Goal: Transaction & Acquisition: Purchase product/service

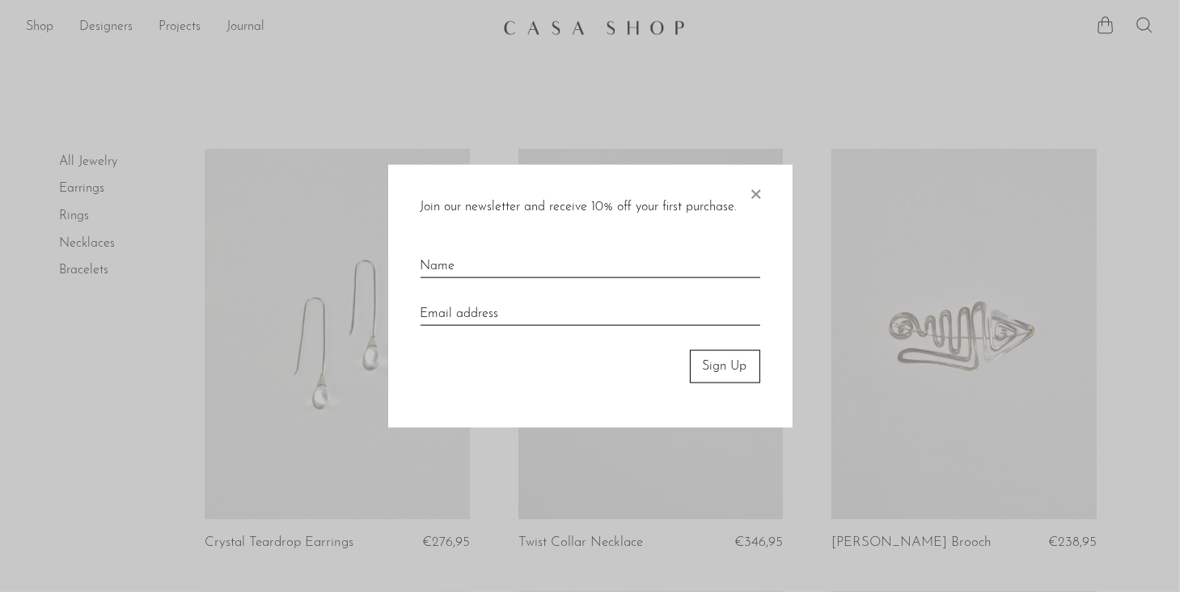
click at [757, 190] on span "×" at bounding box center [756, 191] width 16 height 52
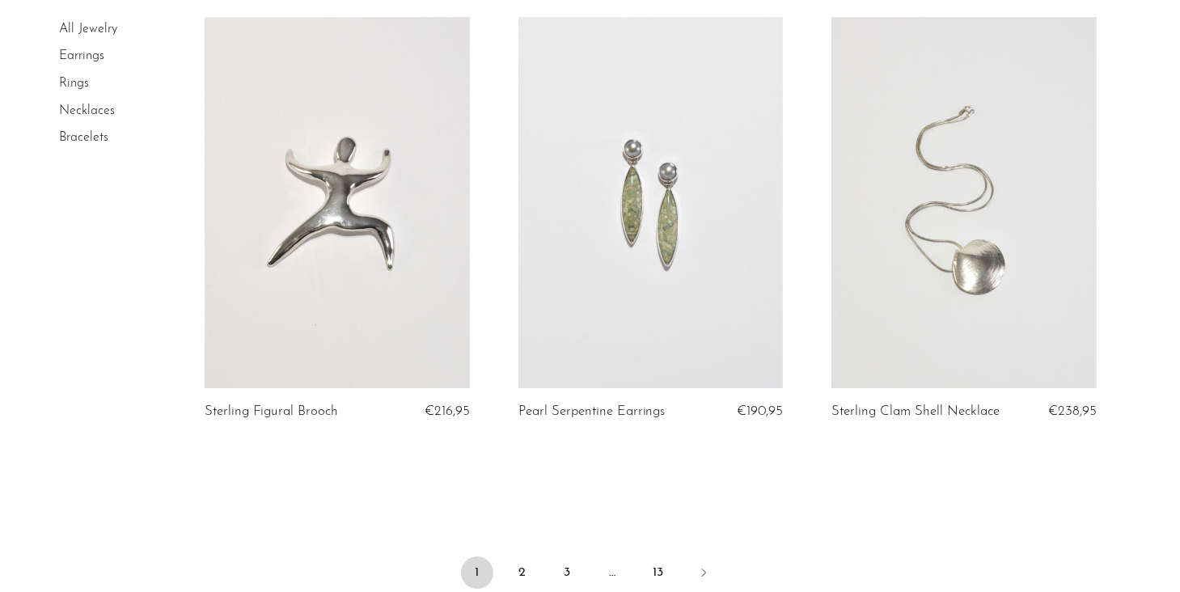
scroll to position [5274, 0]
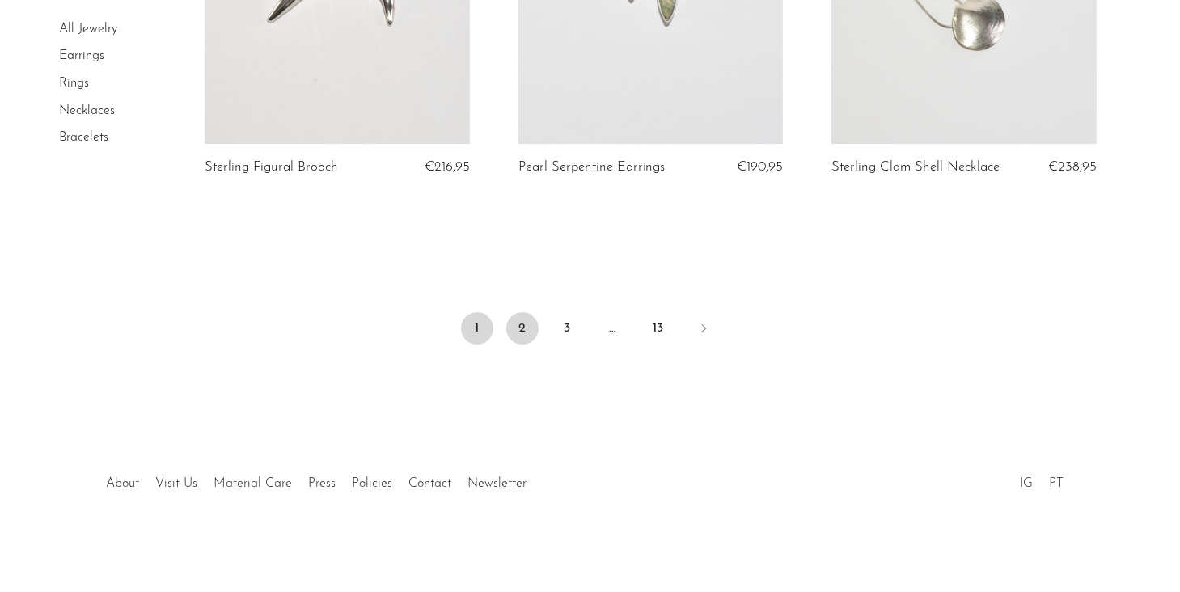
click at [527, 326] on link "2" at bounding box center [522, 328] width 32 height 32
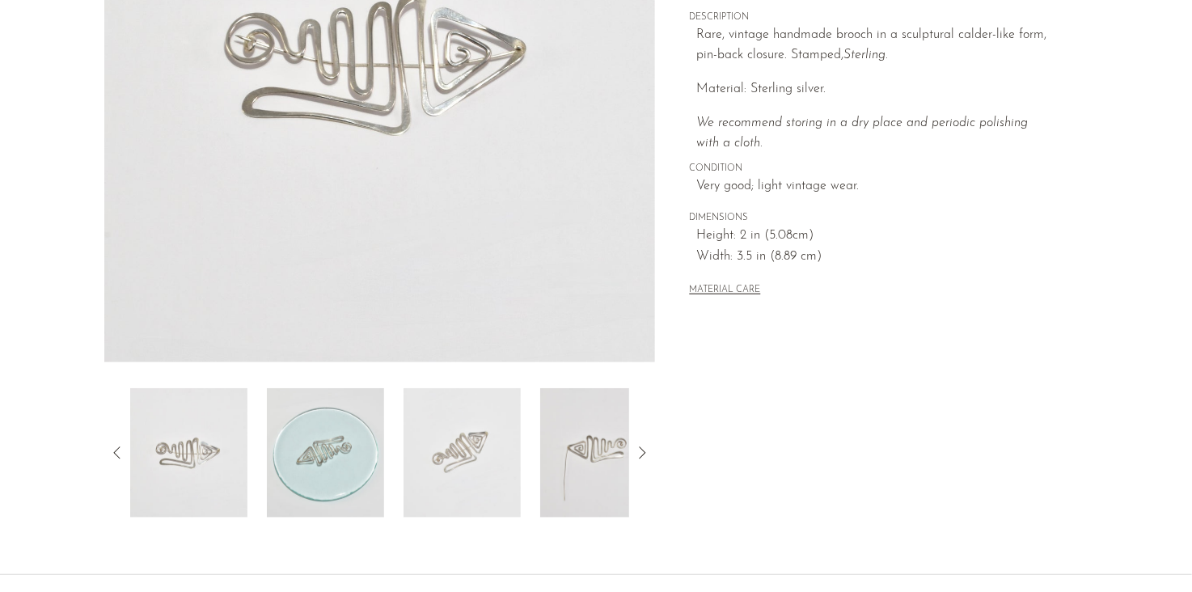
scroll to position [461, 0]
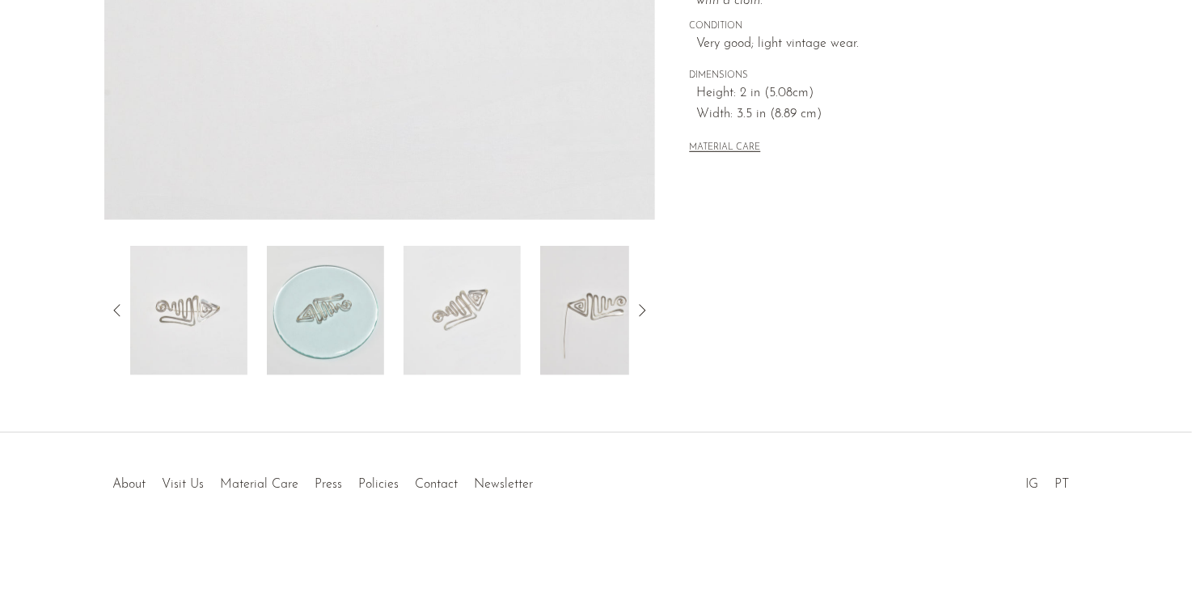
click at [641, 304] on icon at bounding box center [641, 310] width 19 height 19
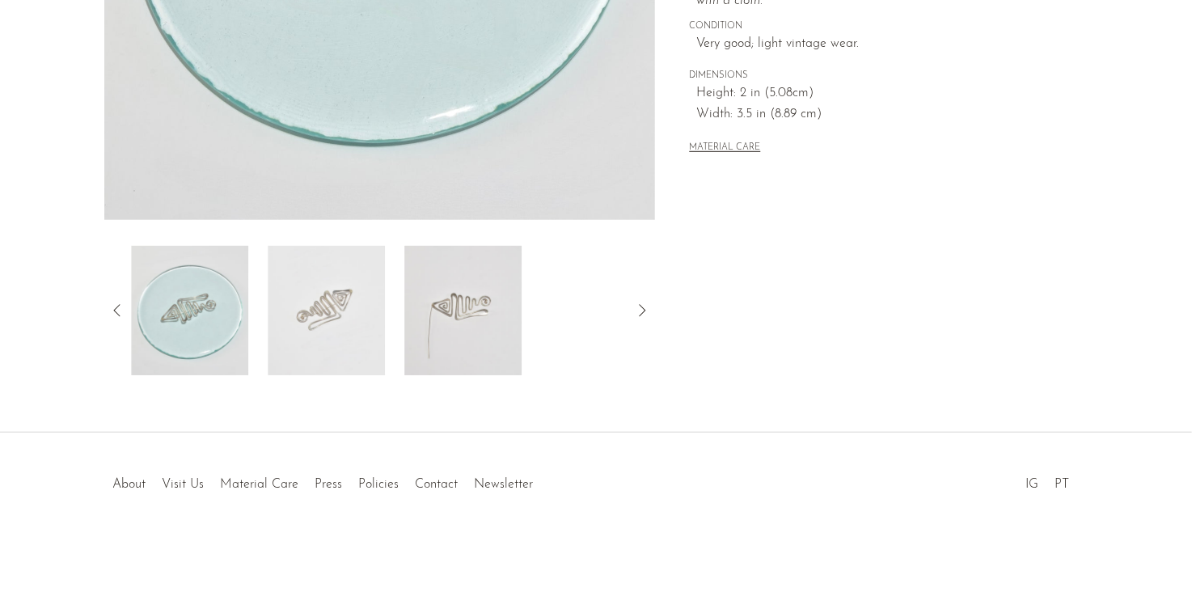
click at [641, 304] on icon at bounding box center [641, 310] width 19 height 19
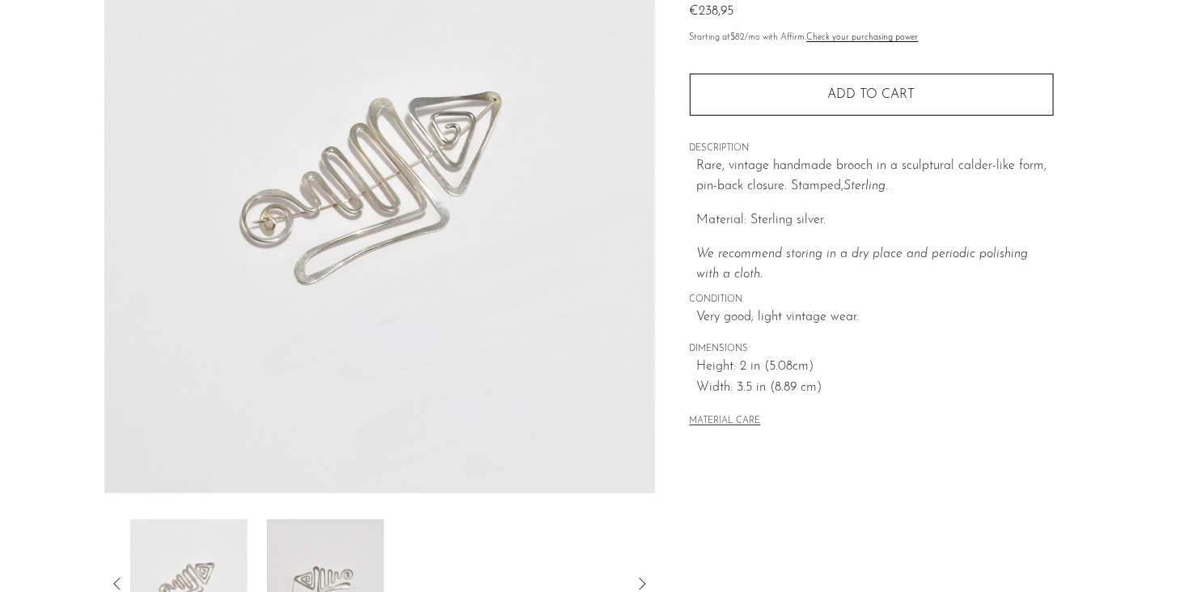
scroll to position [323, 0]
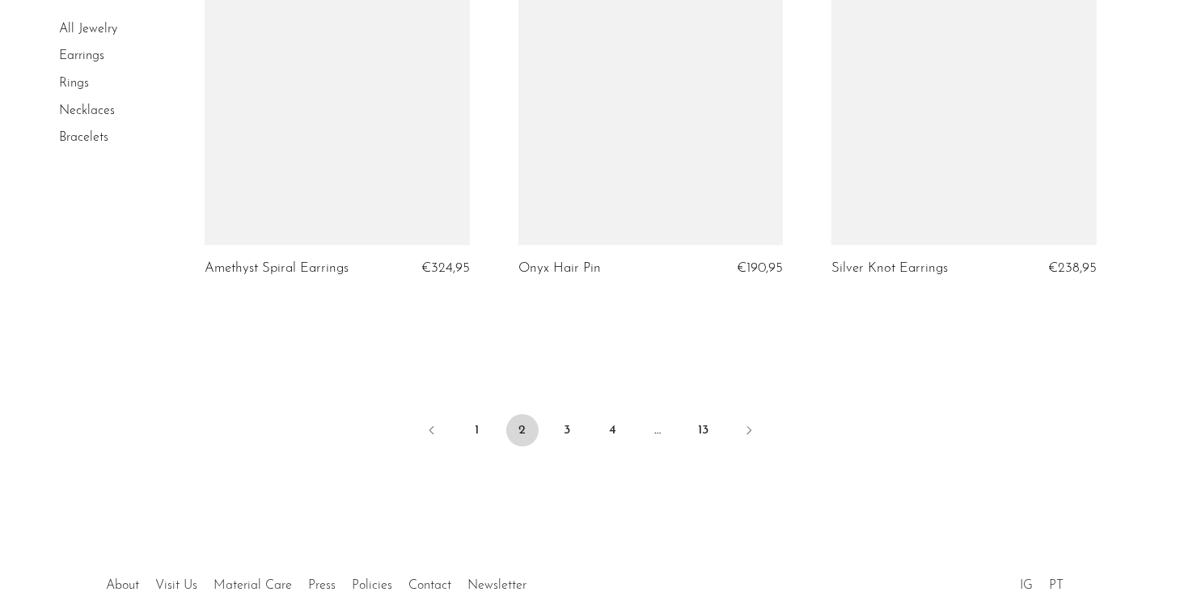
scroll to position [5304, 0]
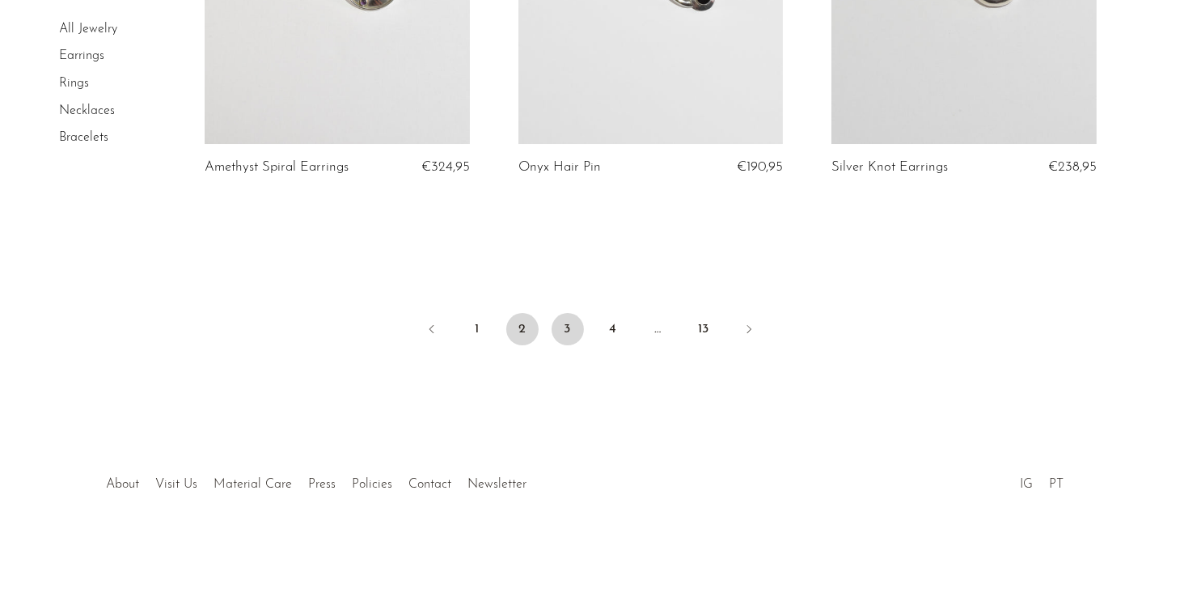
click at [569, 331] on link "3" at bounding box center [568, 329] width 32 height 32
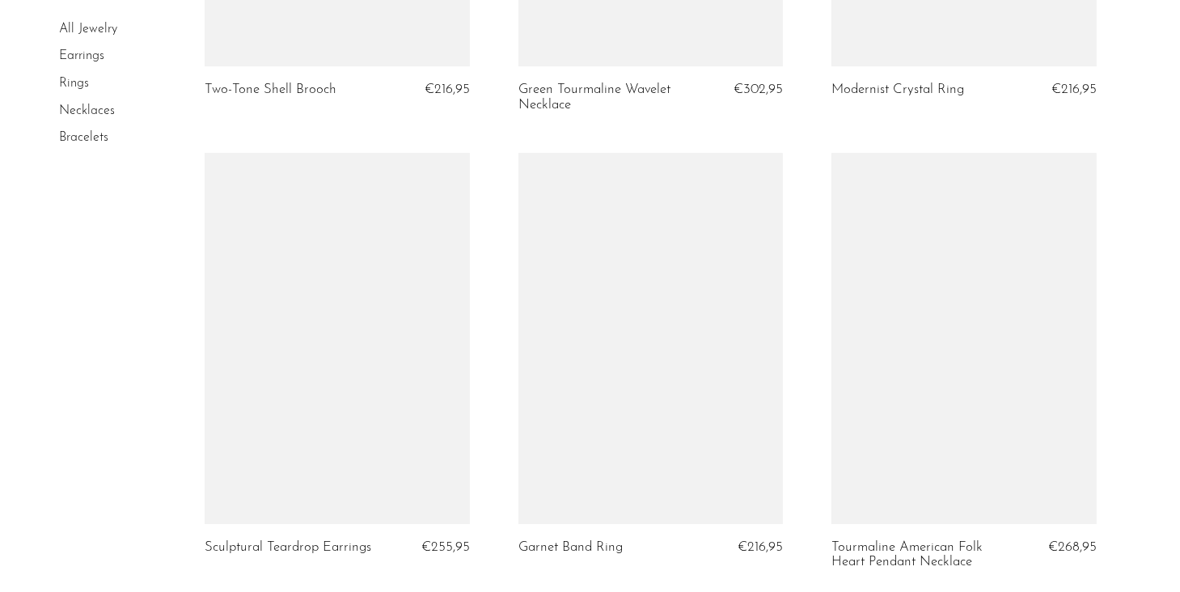
scroll to position [5378, 0]
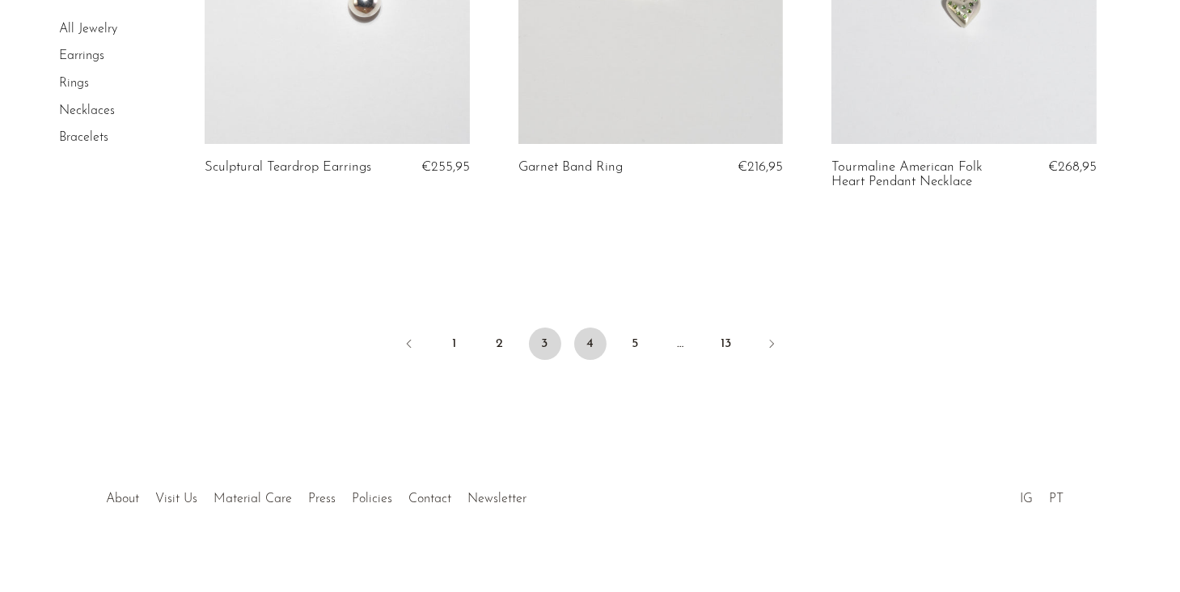
click at [588, 329] on link "4" at bounding box center [590, 344] width 32 height 32
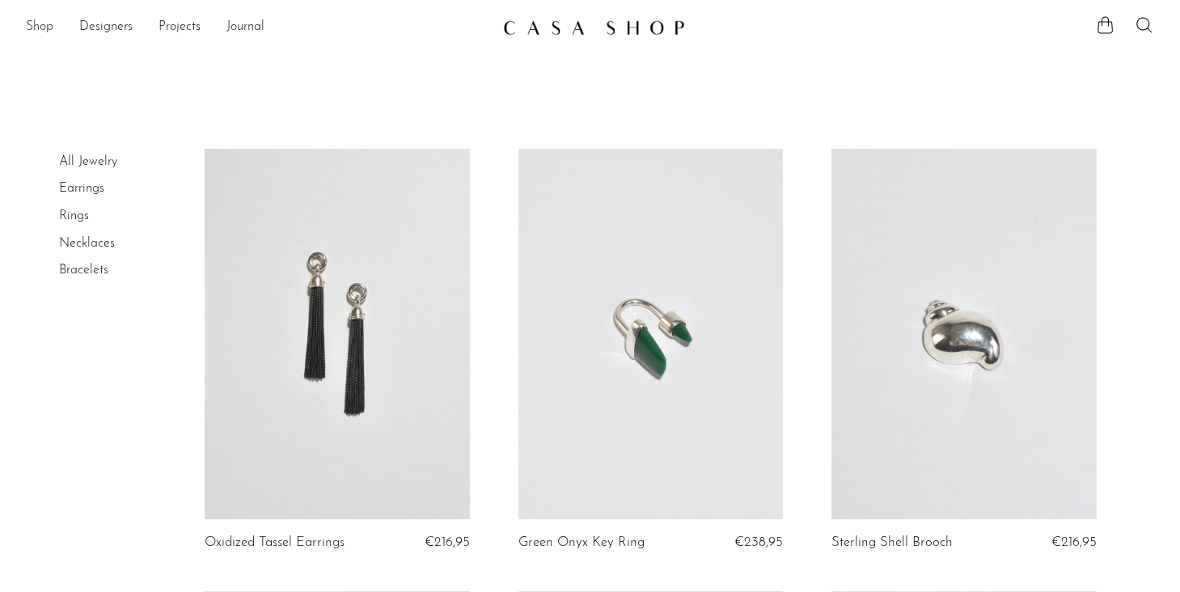
click at [39, 27] on link "Shop" at bounding box center [39, 27] width 27 height 21
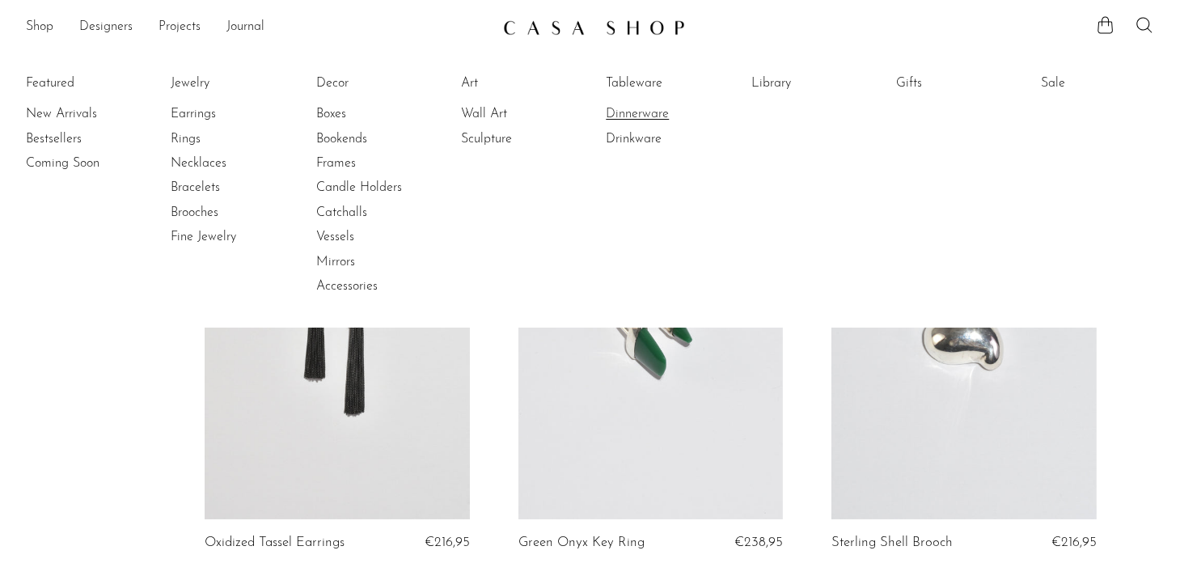
click at [663, 118] on link "Dinnerware" at bounding box center [666, 114] width 121 height 18
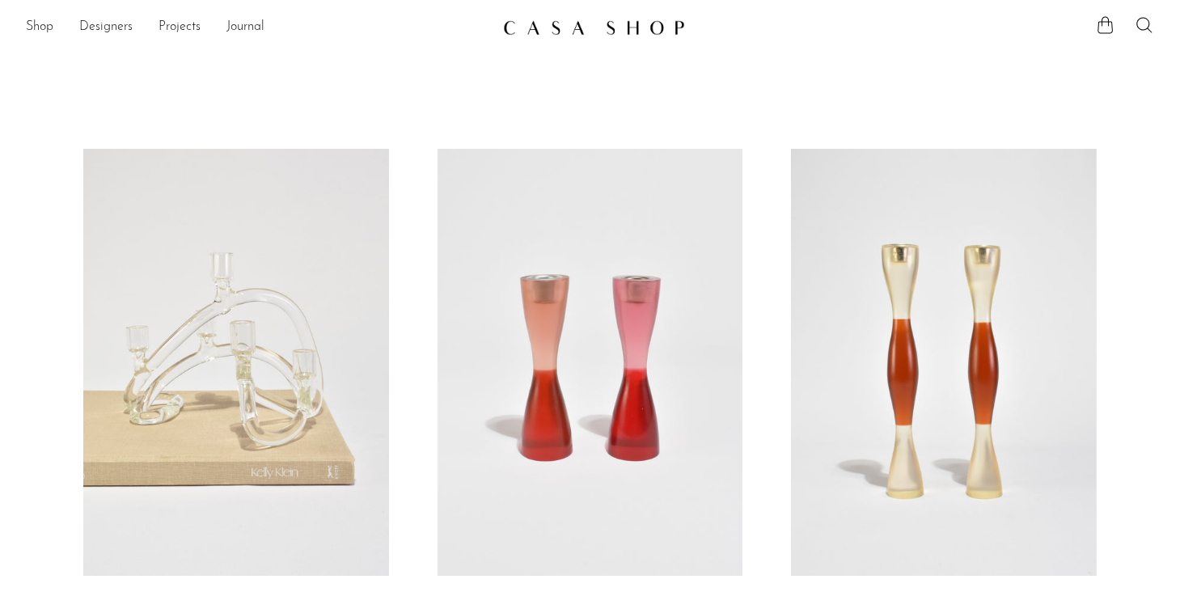
click at [572, 25] on img at bounding box center [594, 27] width 182 height 16
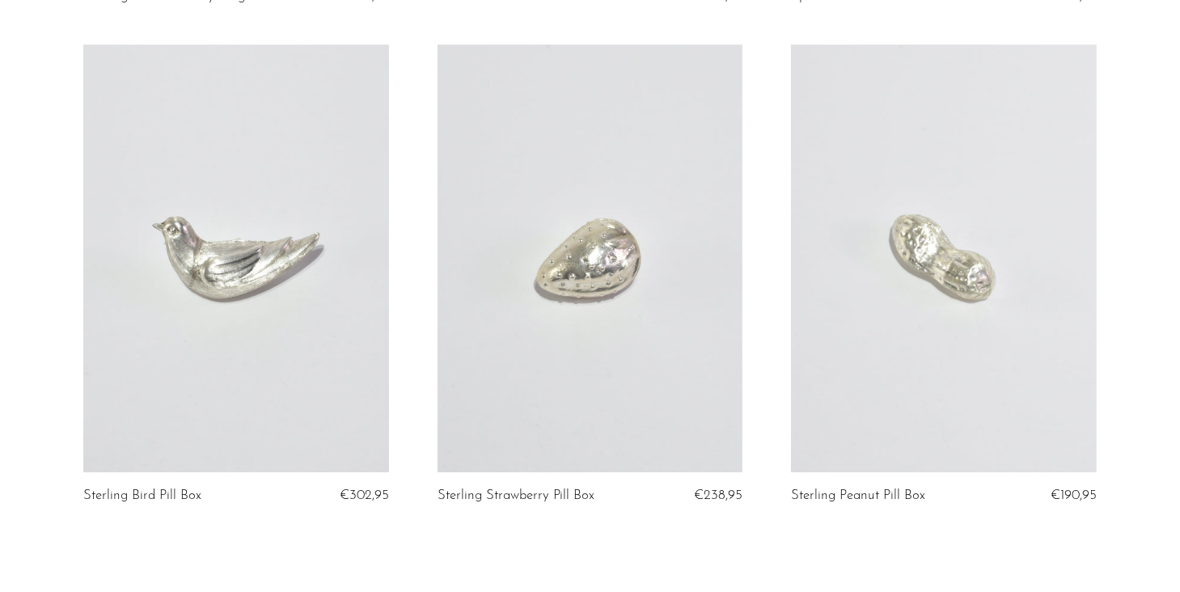
scroll to position [5298, 0]
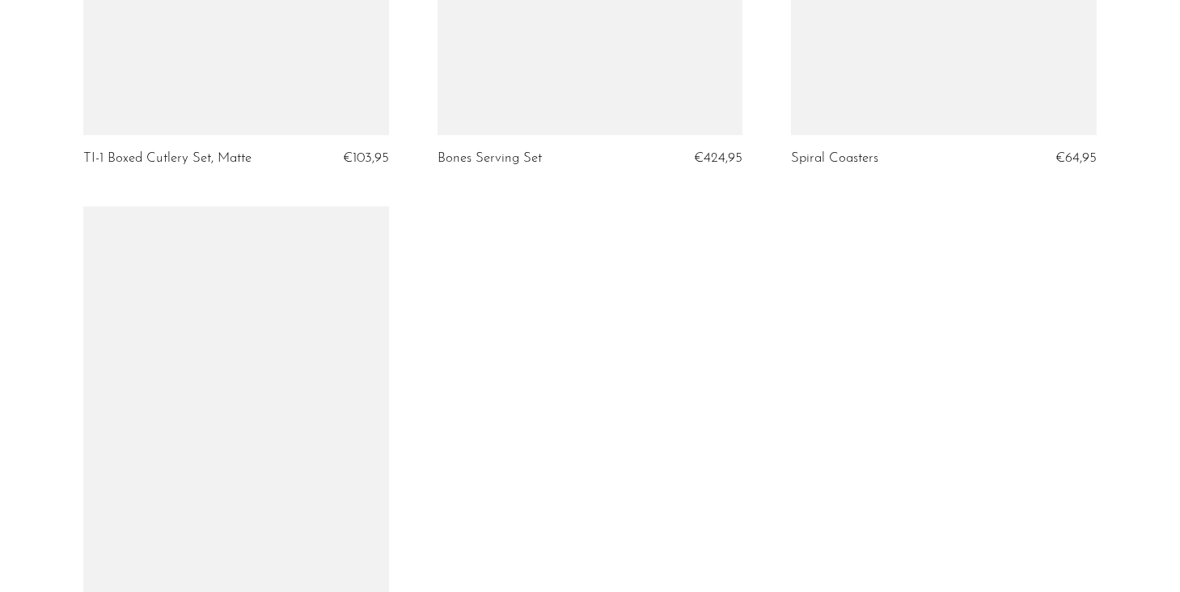
scroll to position [4529, 0]
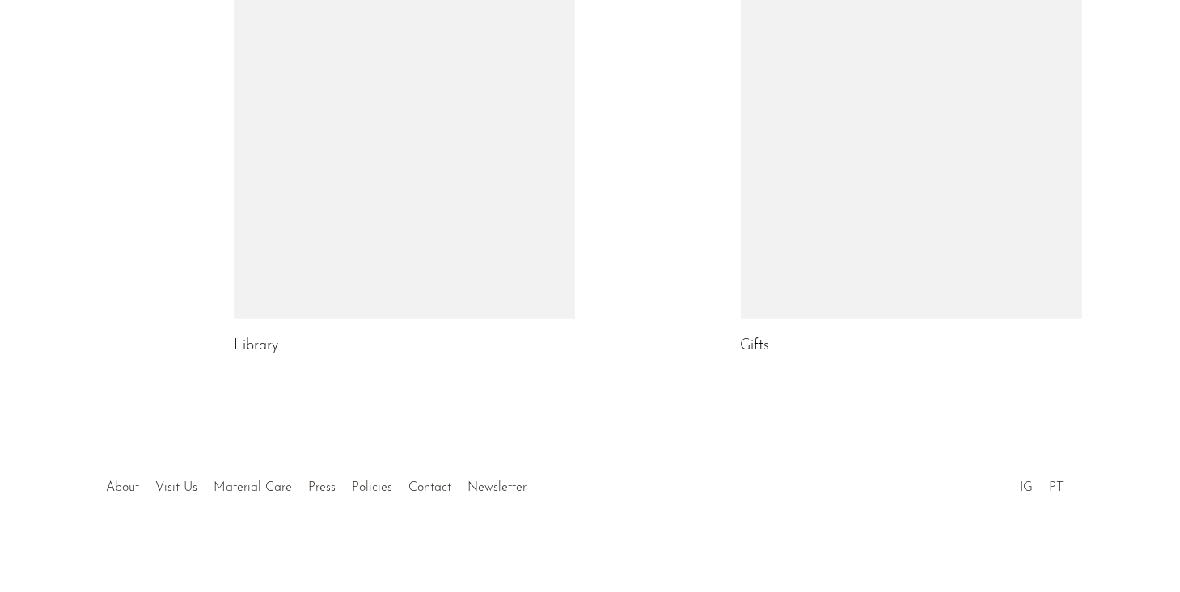
scroll to position [980, 0]
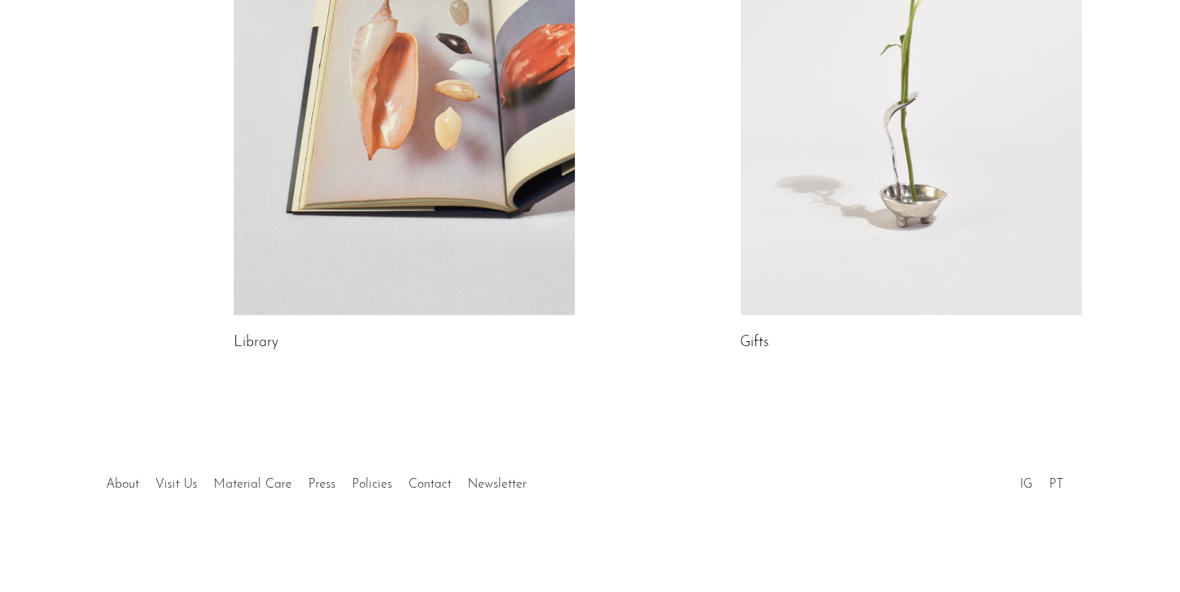
click at [453, 130] on link at bounding box center [404, 76] width 341 height 478
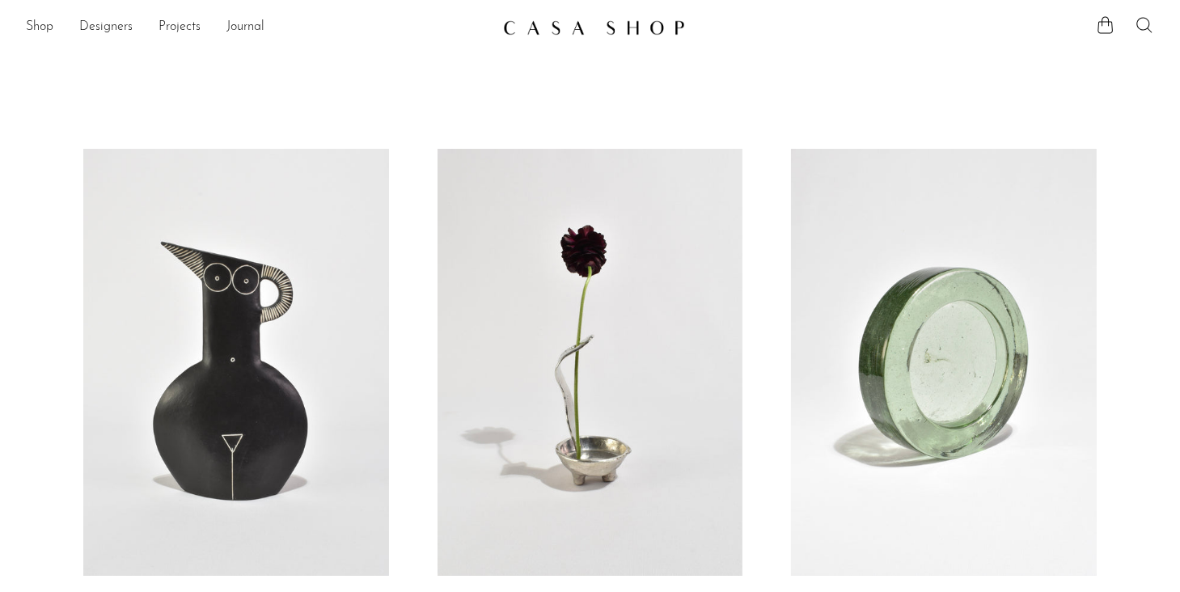
click at [1142, 23] on icon at bounding box center [1144, 24] width 19 height 19
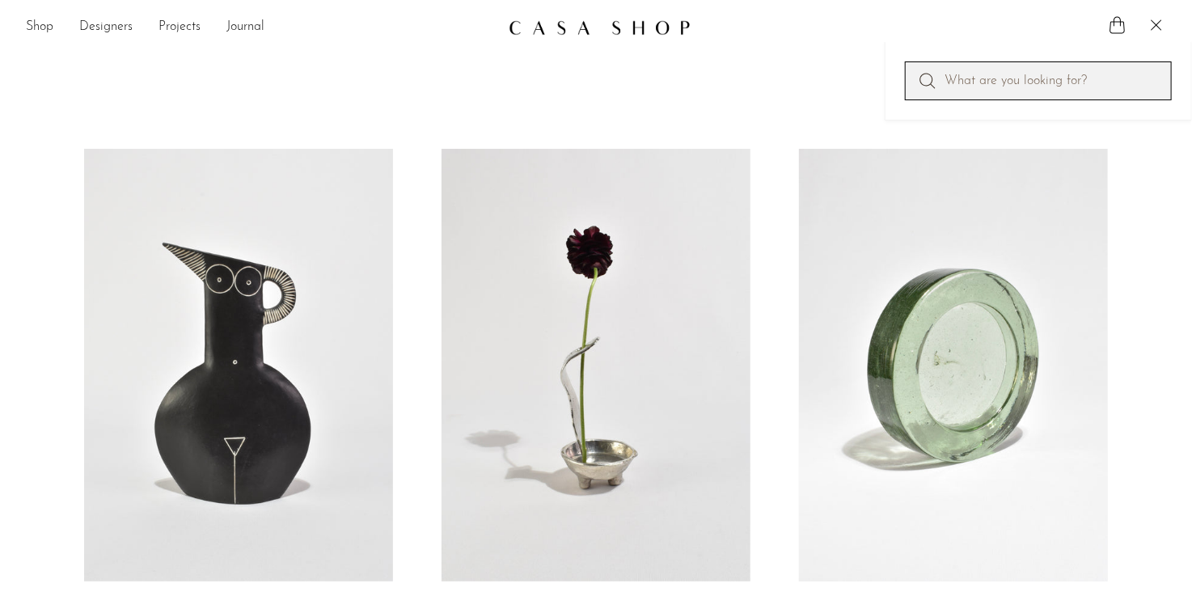
click at [980, 72] on input "Perform a search" at bounding box center [1038, 80] width 267 height 39
type input "coaster"
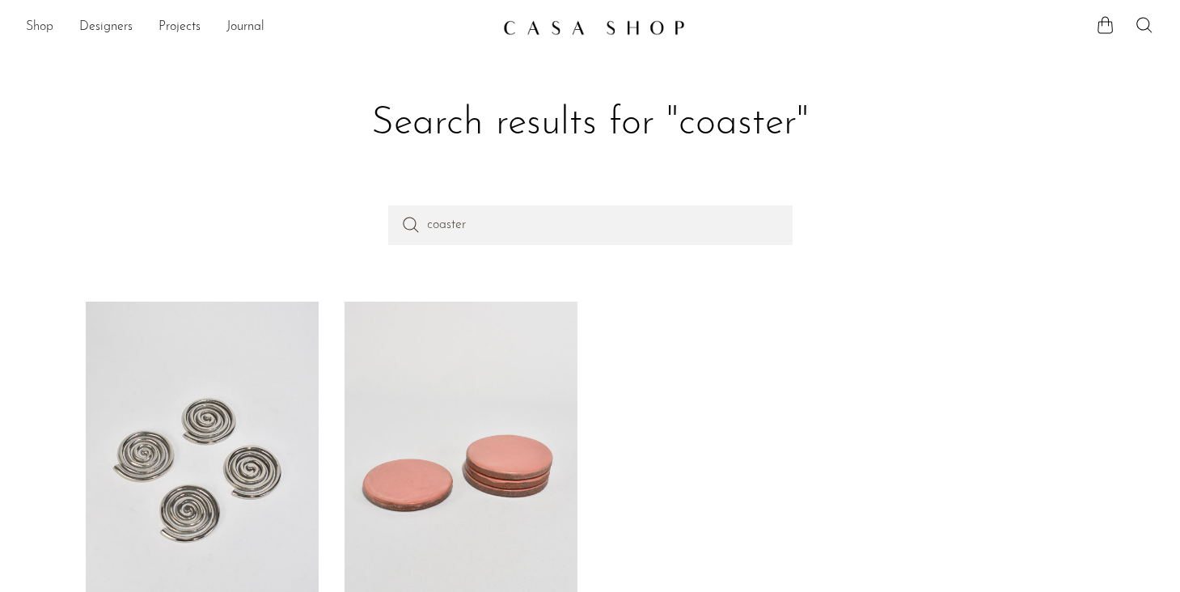
click at [42, 28] on link "Shop" at bounding box center [39, 27] width 27 height 21
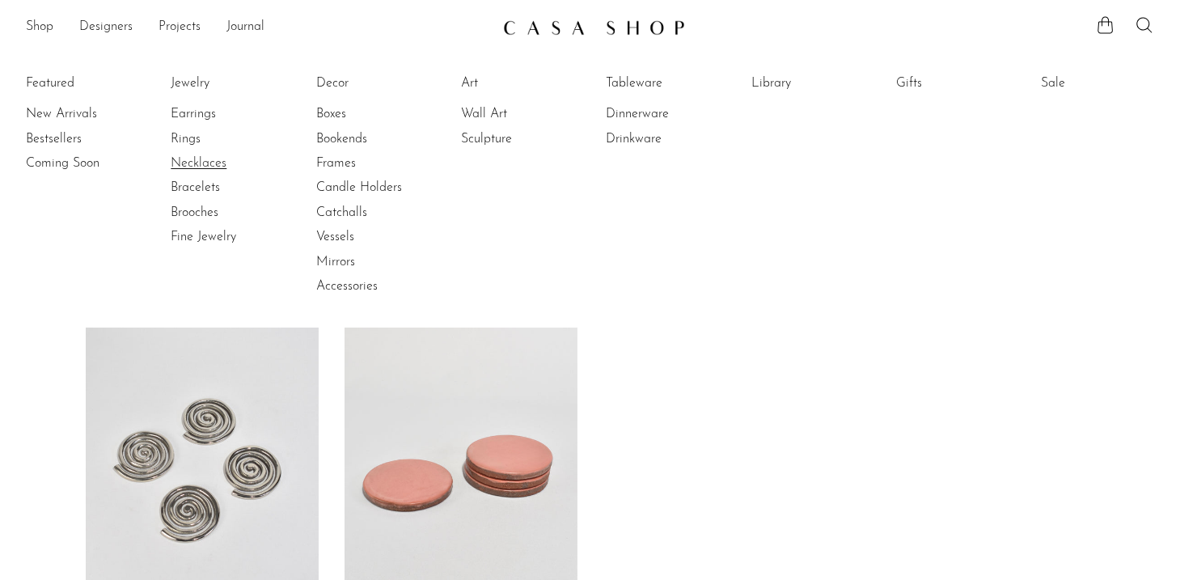
click at [212, 166] on link "Necklaces" at bounding box center [231, 163] width 121 height 18
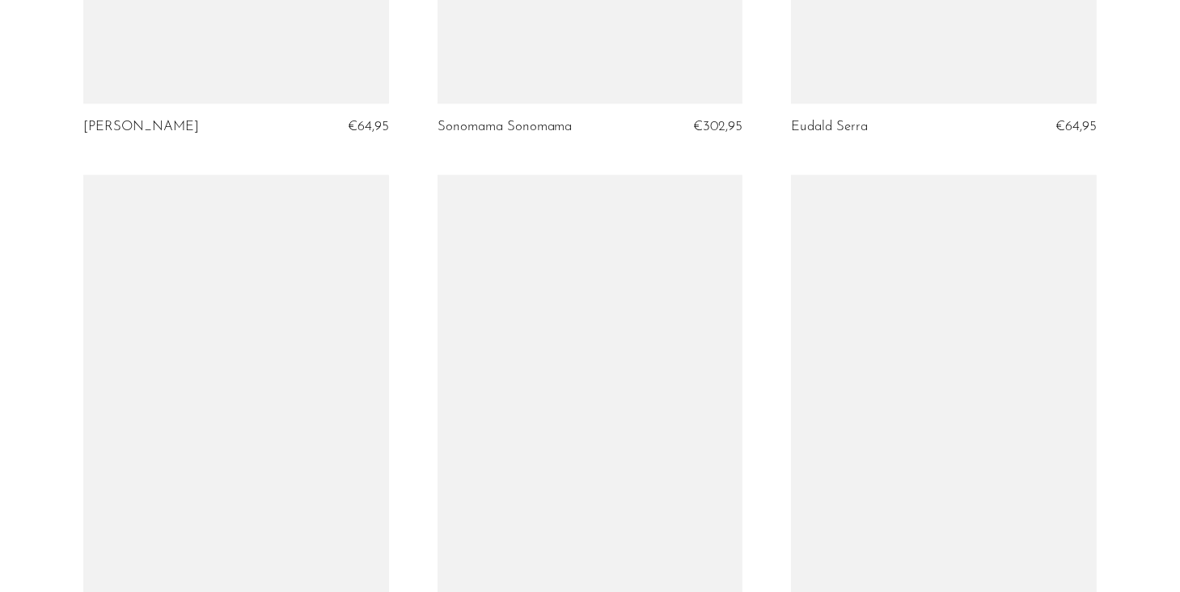
scroll to position [4044, 0]
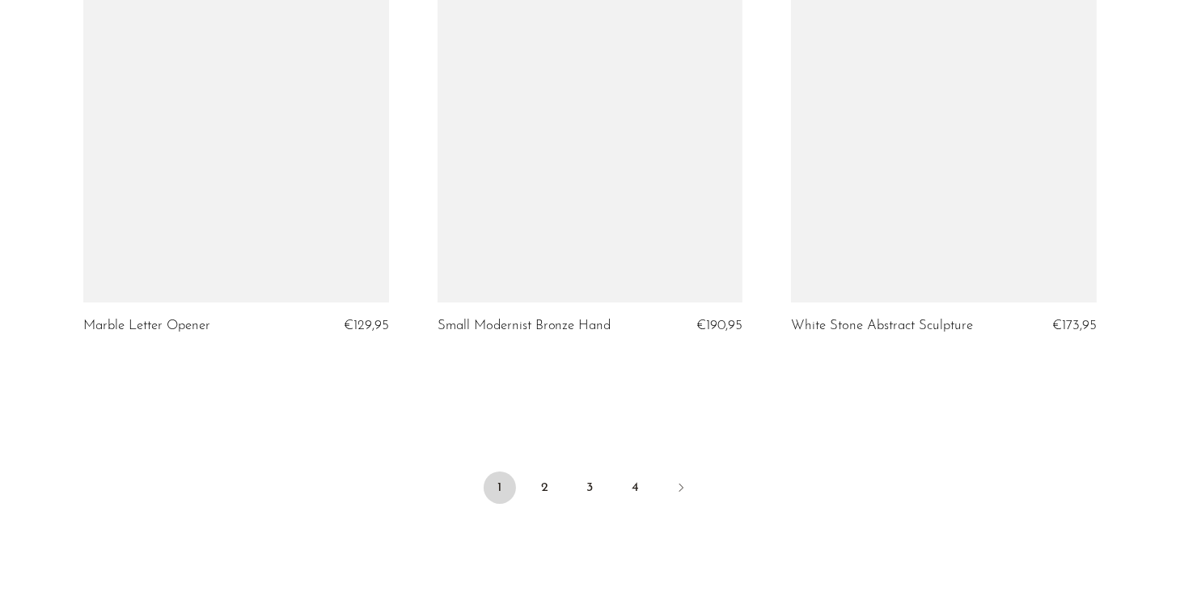
scroll to position [5904, 0]
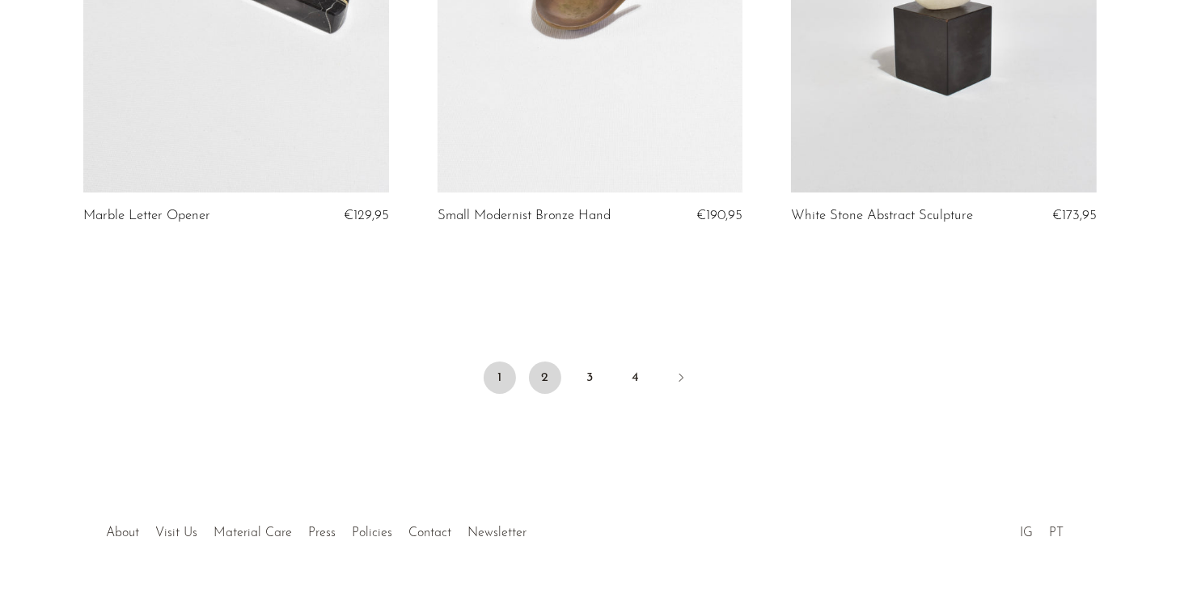
click at [552, 394] on link "2" at bounding box center [545, 378] width 32 height 32
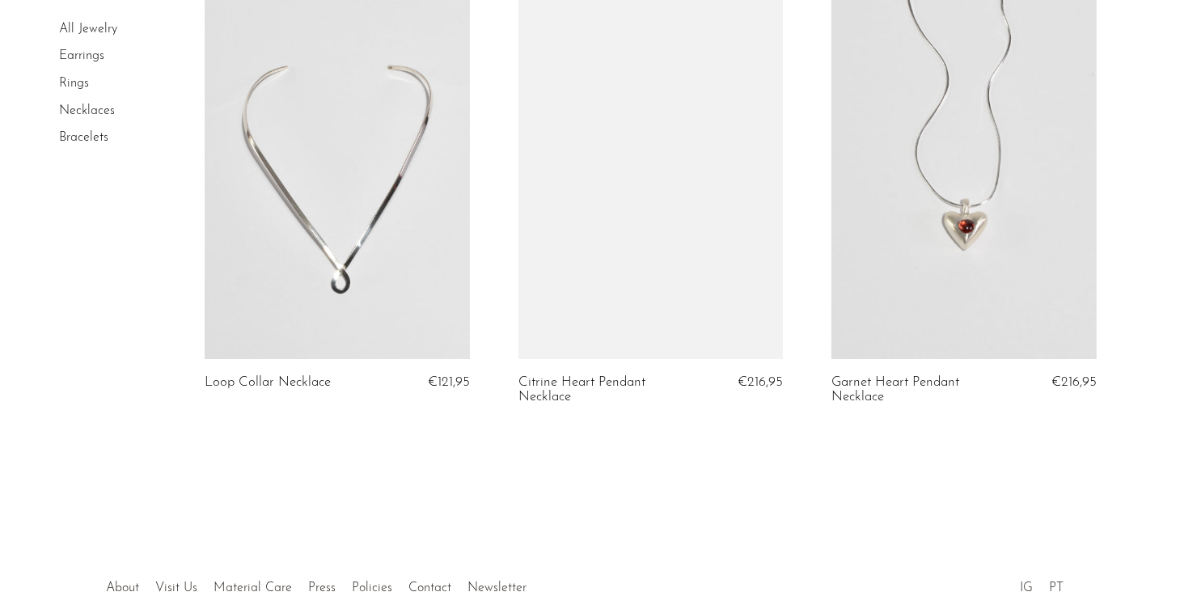
scroll to position [5267, 0]
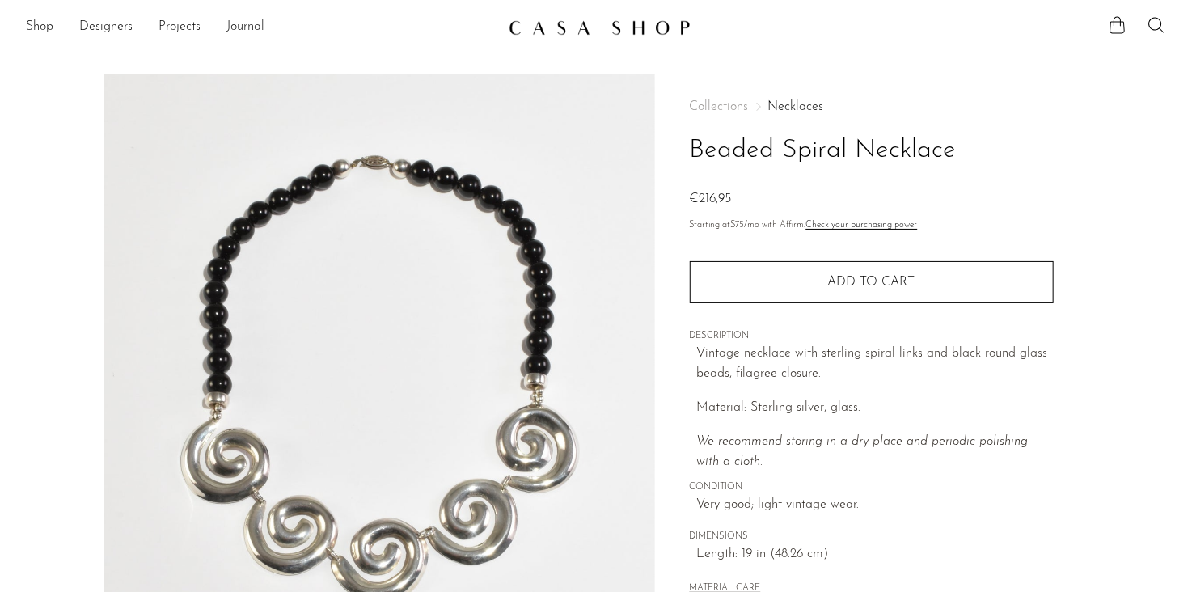
click at [542, 376] on img at bounding box center [379, 377] width 551 height 607
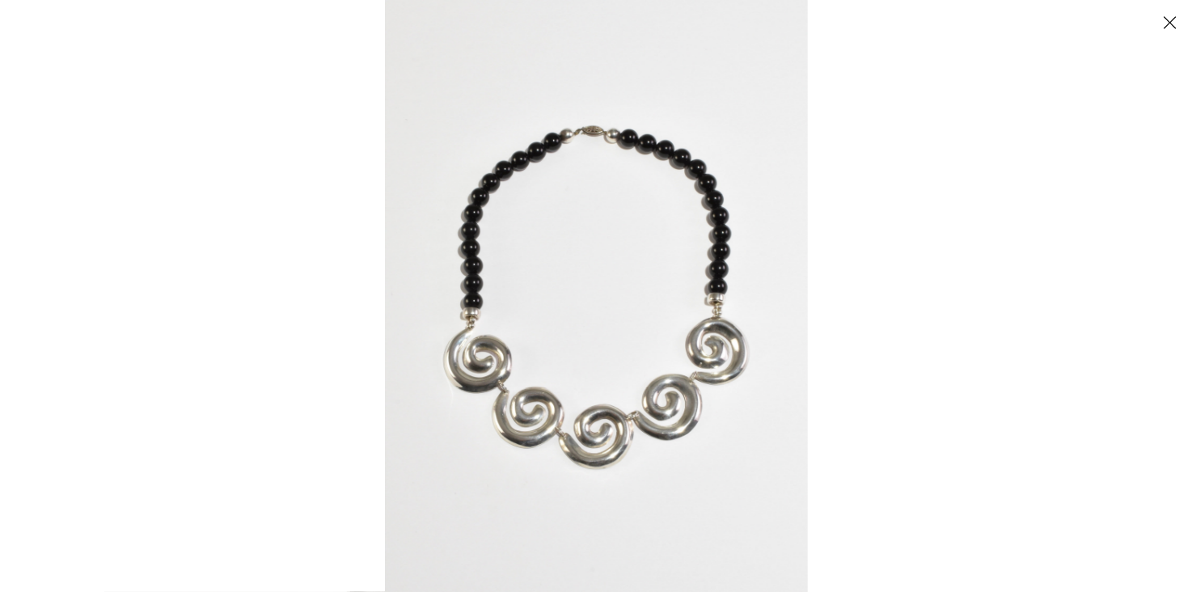
click at [574, 188] on img at bounding box center [596, 296] width 423 height 592
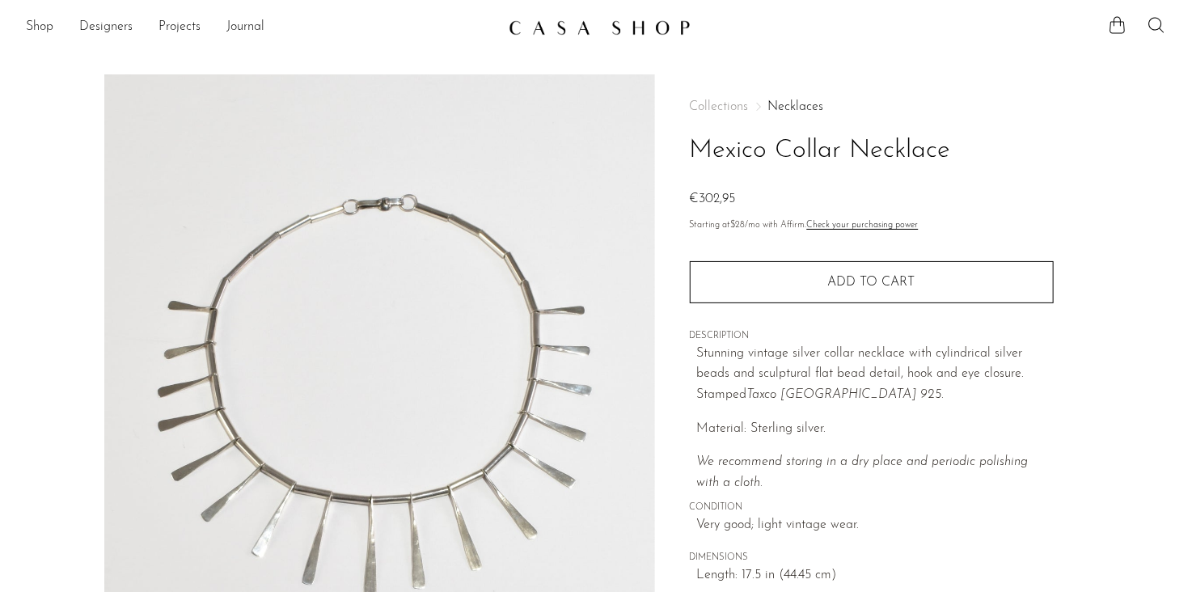
click at [404, 209] on img at bounding box center [379, 377] width 551 height 607
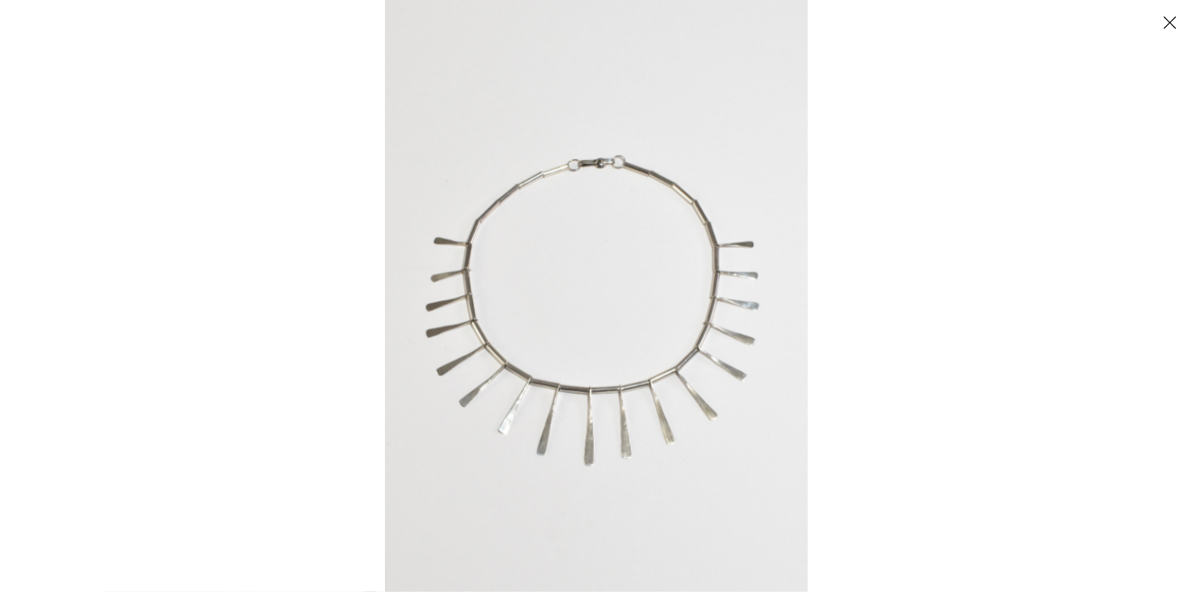
click at [666, 140] on img at bounding box center [596, 296] width 423 height 592
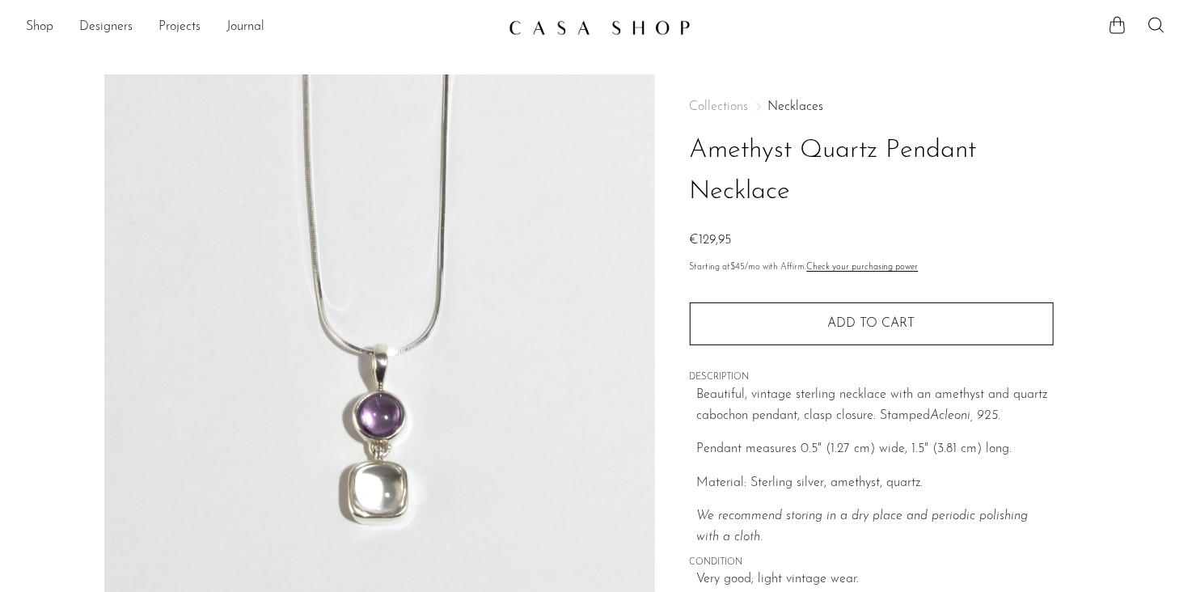
click at [456, 449] on img at bounding box center [379, 377] width 551 height 607
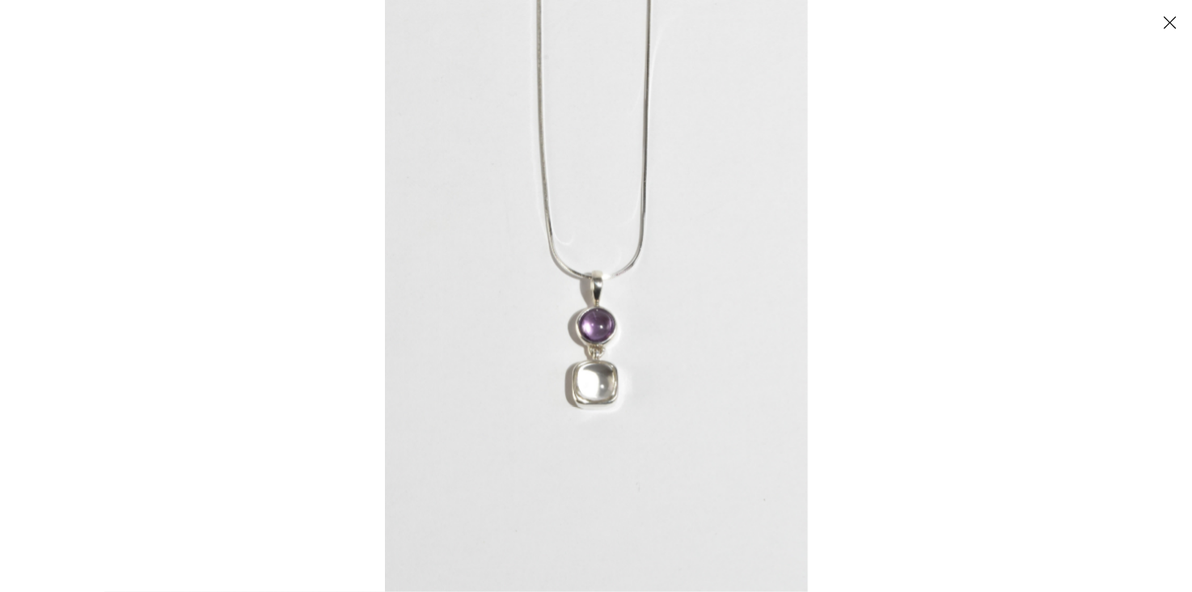
click at [652, 368] on img at bounding box center [596, 296] width 423 height 592
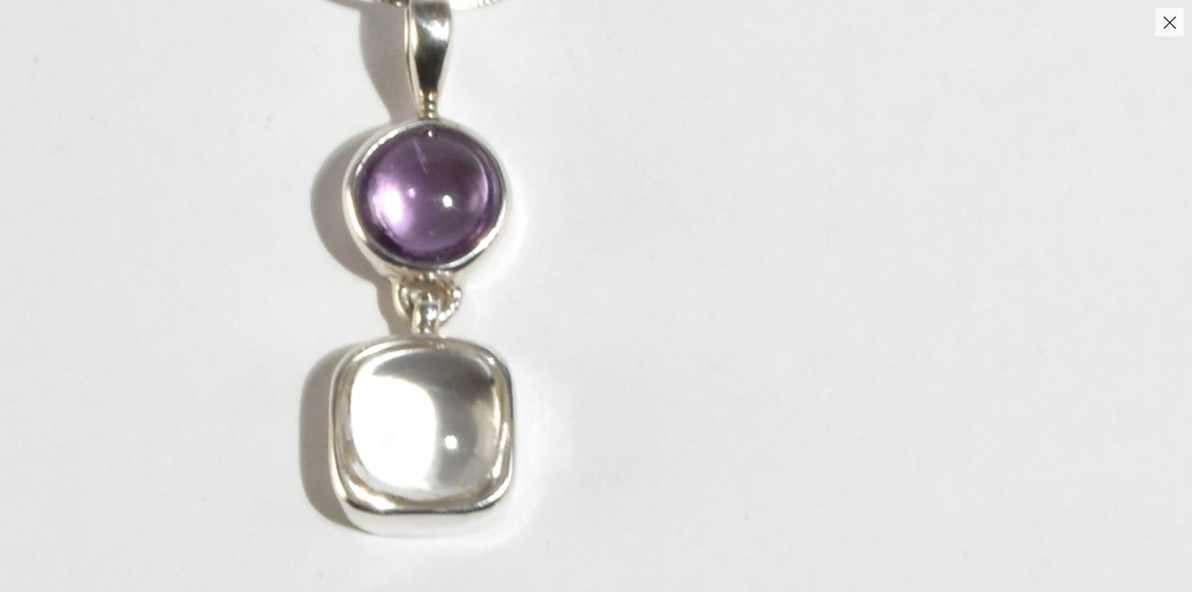
click at [551, 319] on img at bounding box center [427, 76] width 1713 height 2398
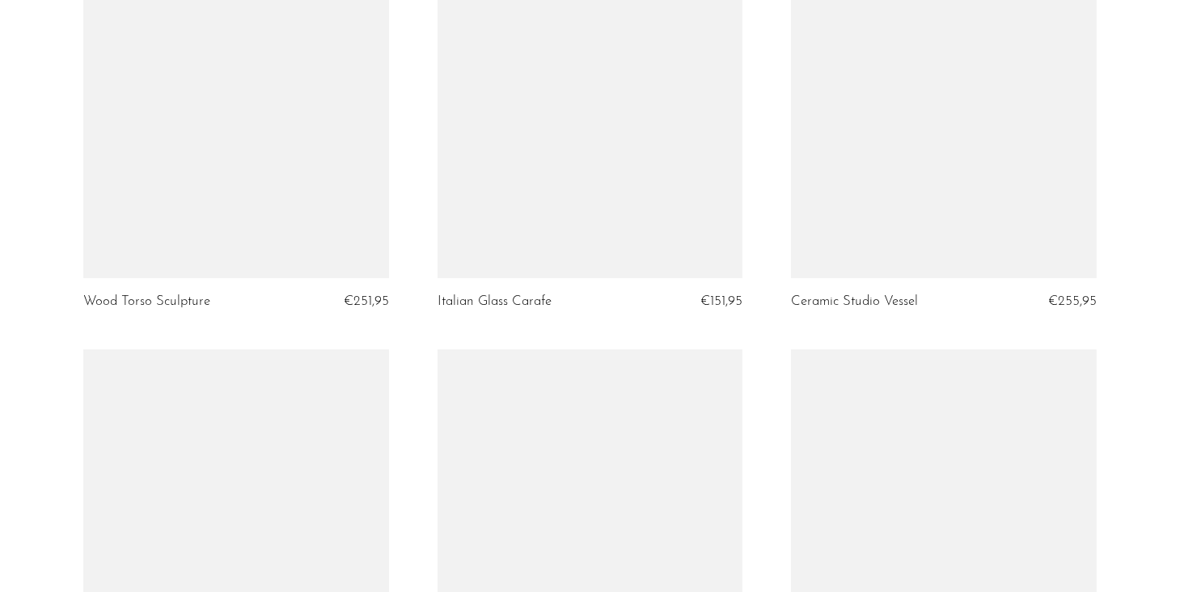
scroll to position [5580, 0]
